Goal: Task Accomplishment & Management: Use online tool/utility

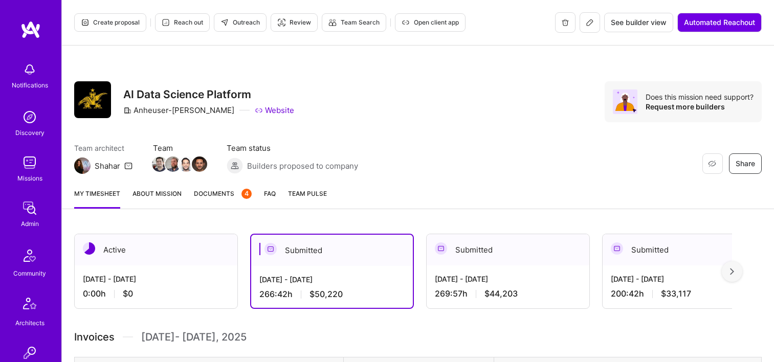
scroll to position [256, 0]
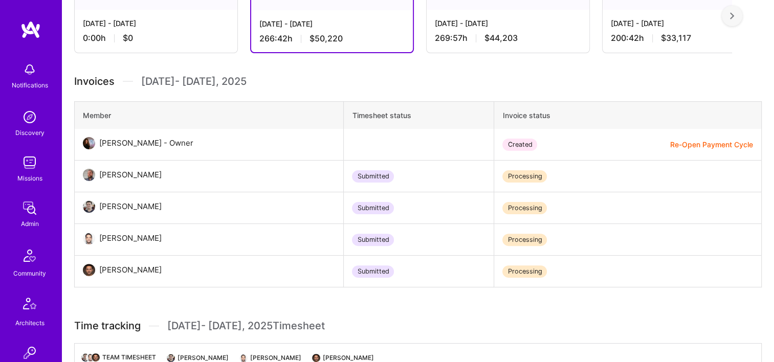
click at [31, 204] on img at bounding box center [29, 208] width 20 height 20
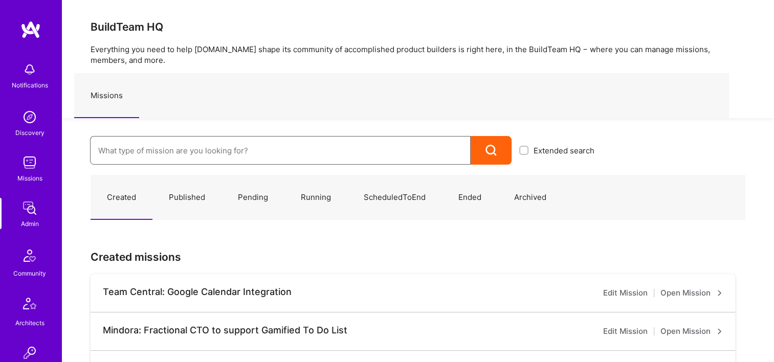
click at [200, 147] on input at bounding box center [280, 151] width 364 height 26
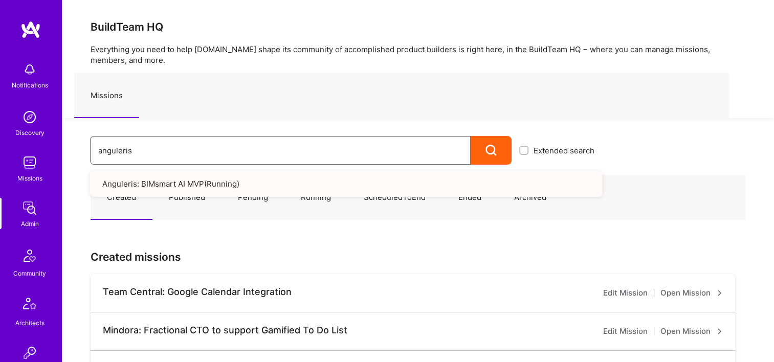
type input "anguleris"
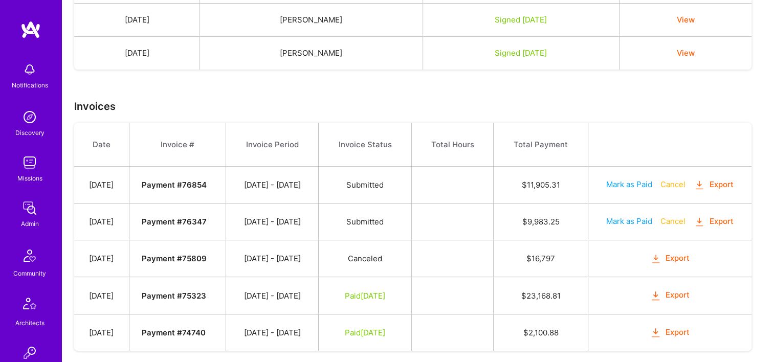
scroll to position [301, 0]
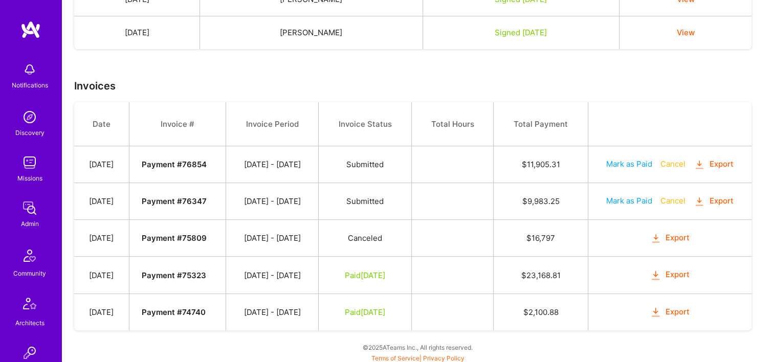
click at [730, 200] on button "Export" at bounding box center [714, 201] width 40 height 12
click at [726, 164] on button "Export" at bounding box center [714, 165] width 40 height 12
click at [678, 271] on button "Export" at bounding box center [670, 275] width 40 height 12
click at [668, 309] on button "Export" at bounding box center [670, 312] width 40 height 12
click at [678, 275] on button "Export" at bounding box center [670, 275] width 40 height 12
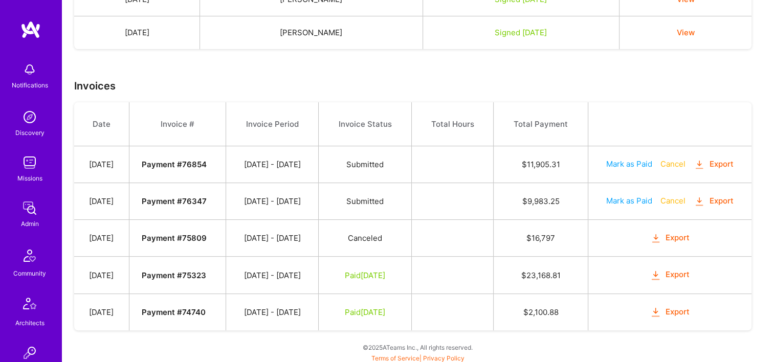
click at [726, 199] on button "Export" at bounding box center [714, 201] width 40 height 12
click at [719, 161] on button "Export" at bounding box center [714, 165] width 40 height 12
